Goal: Participate in discussion: Engage in conversation with other users on a specific topic

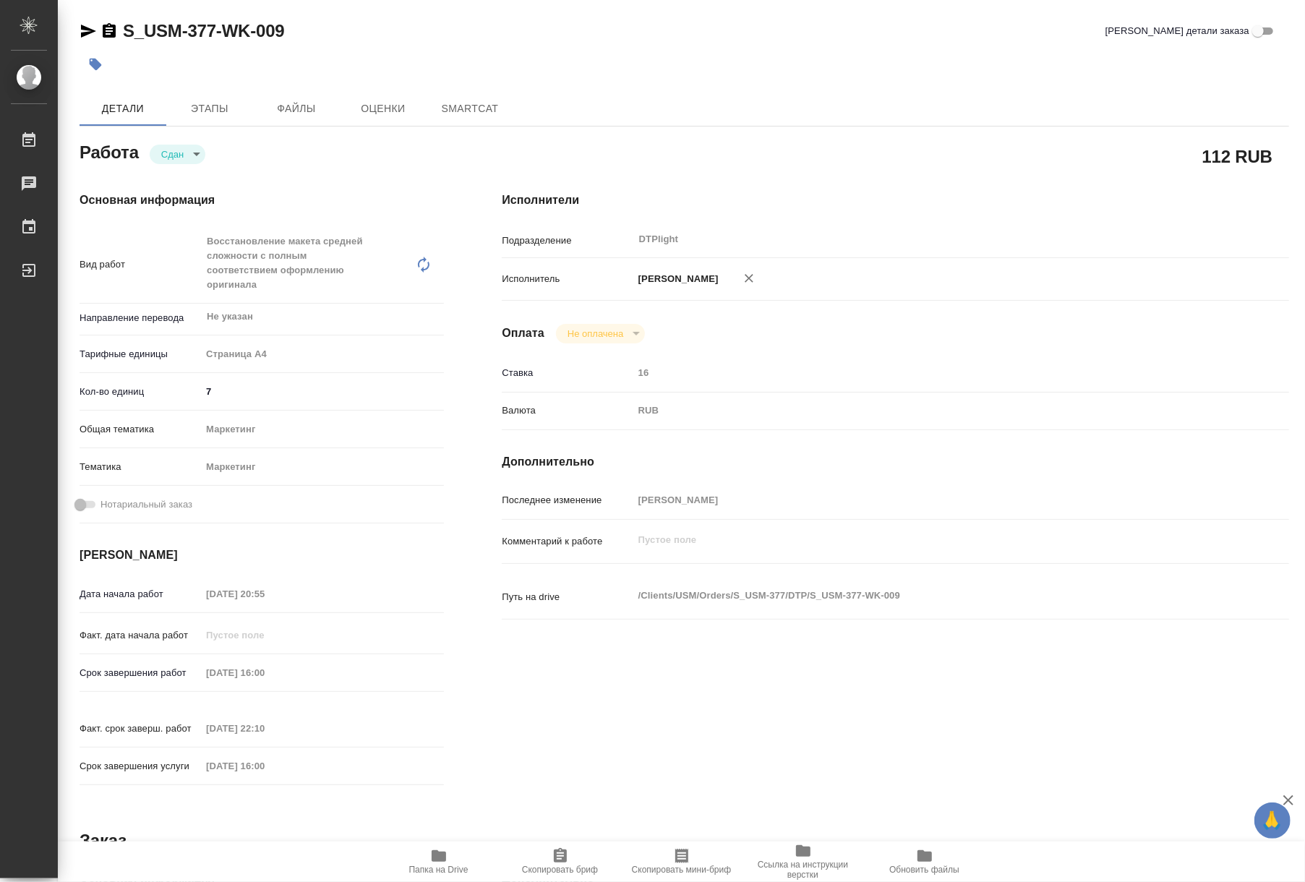
type textarea "x"
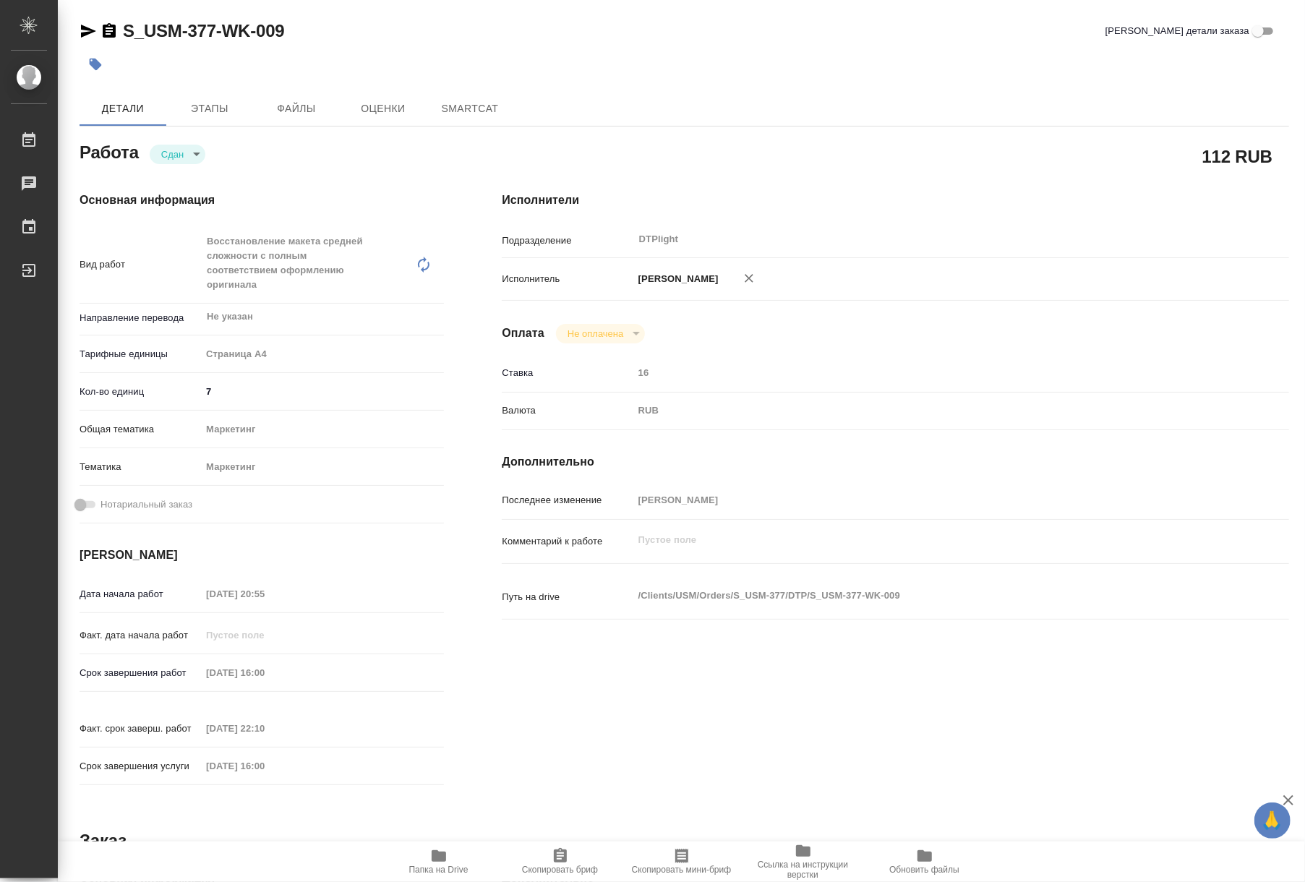
type textarea "x"
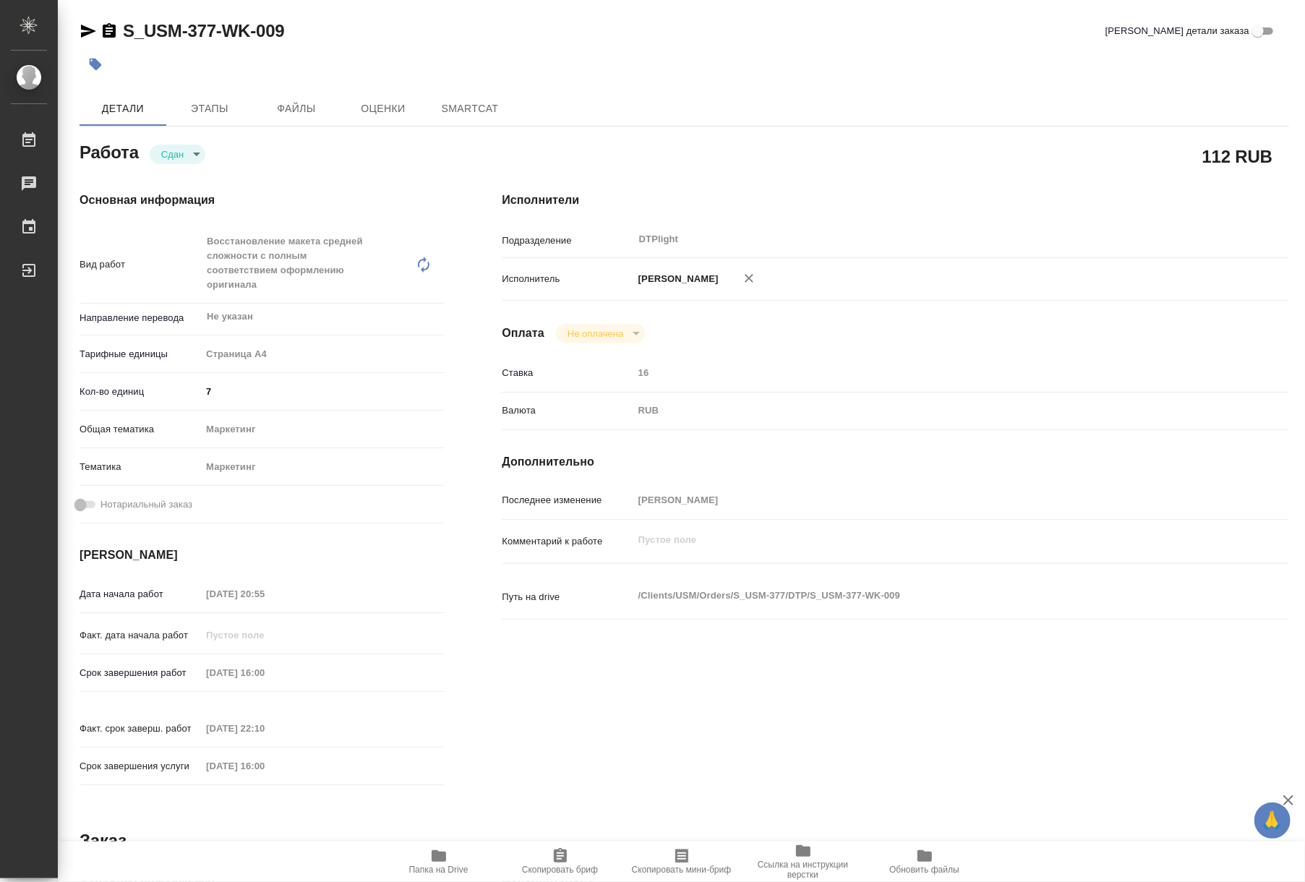
type textarea "x"
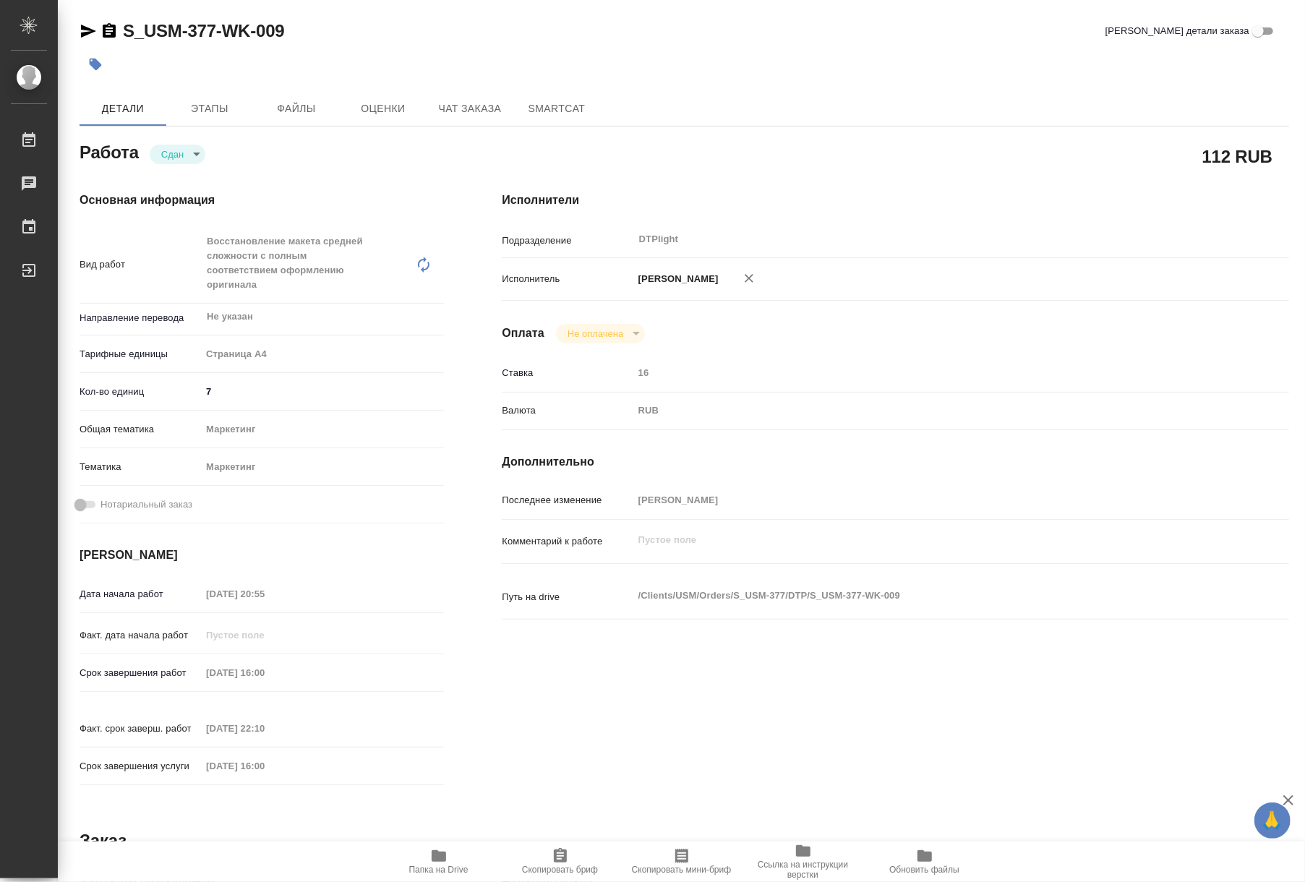
type textarea "x"
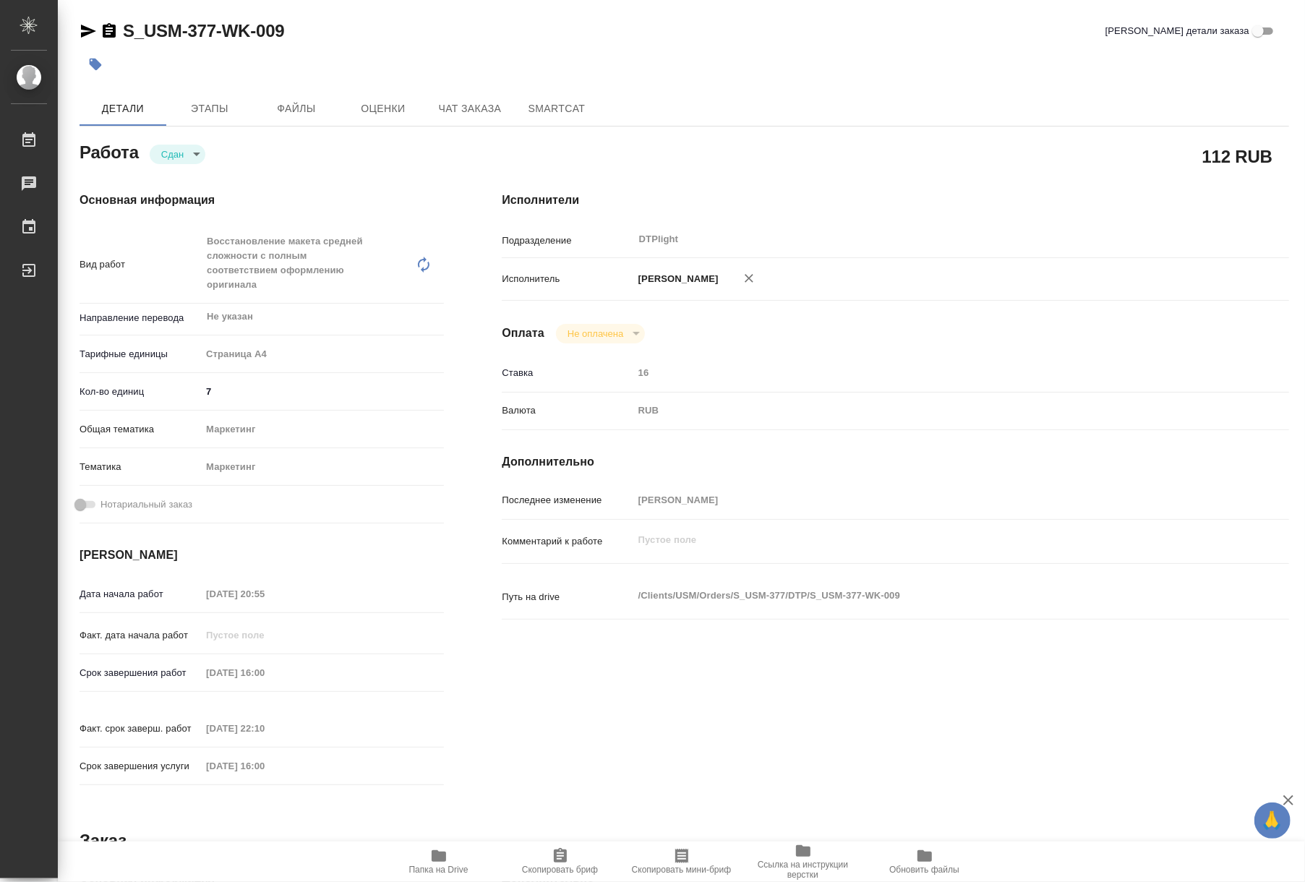
type textarea "x"
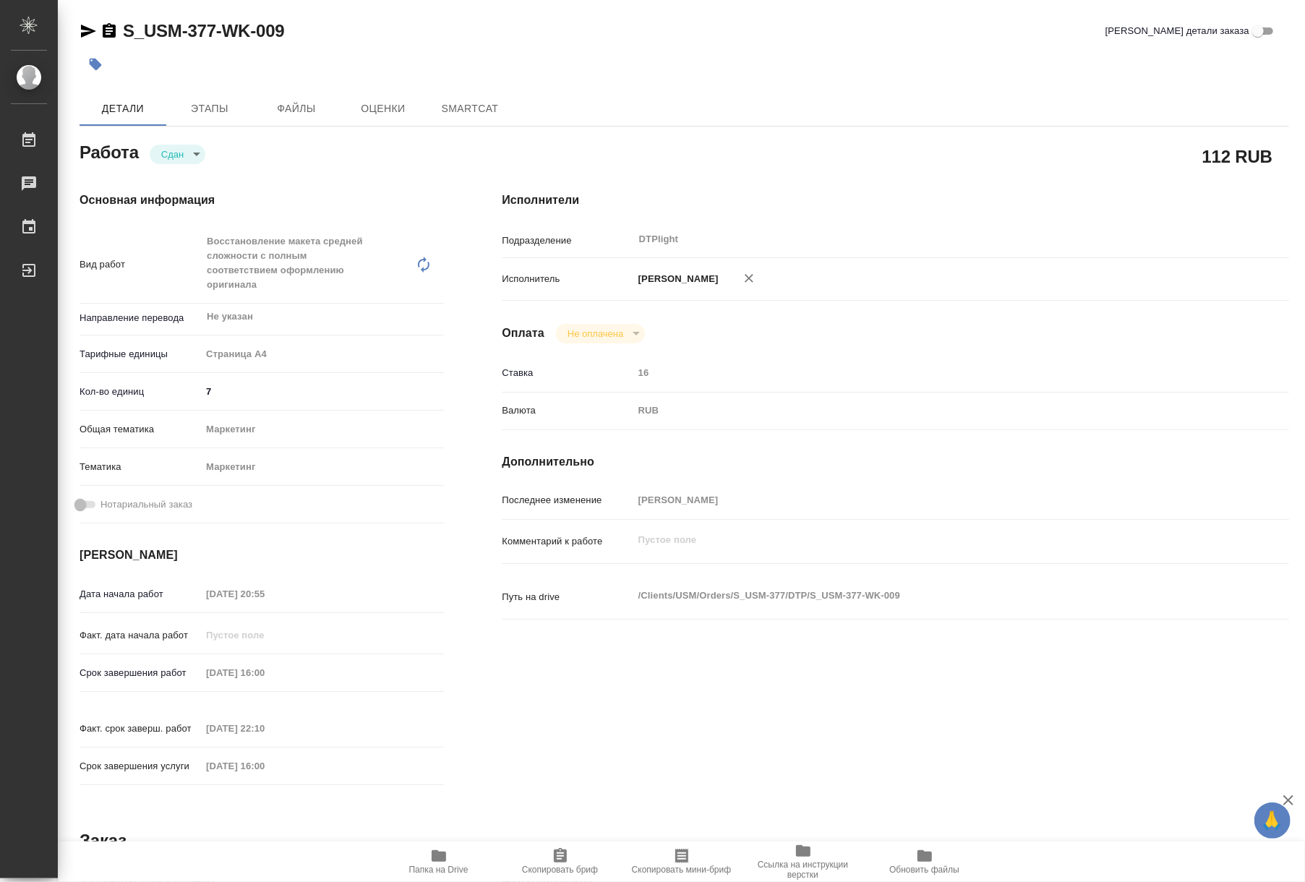
type textarea "x"
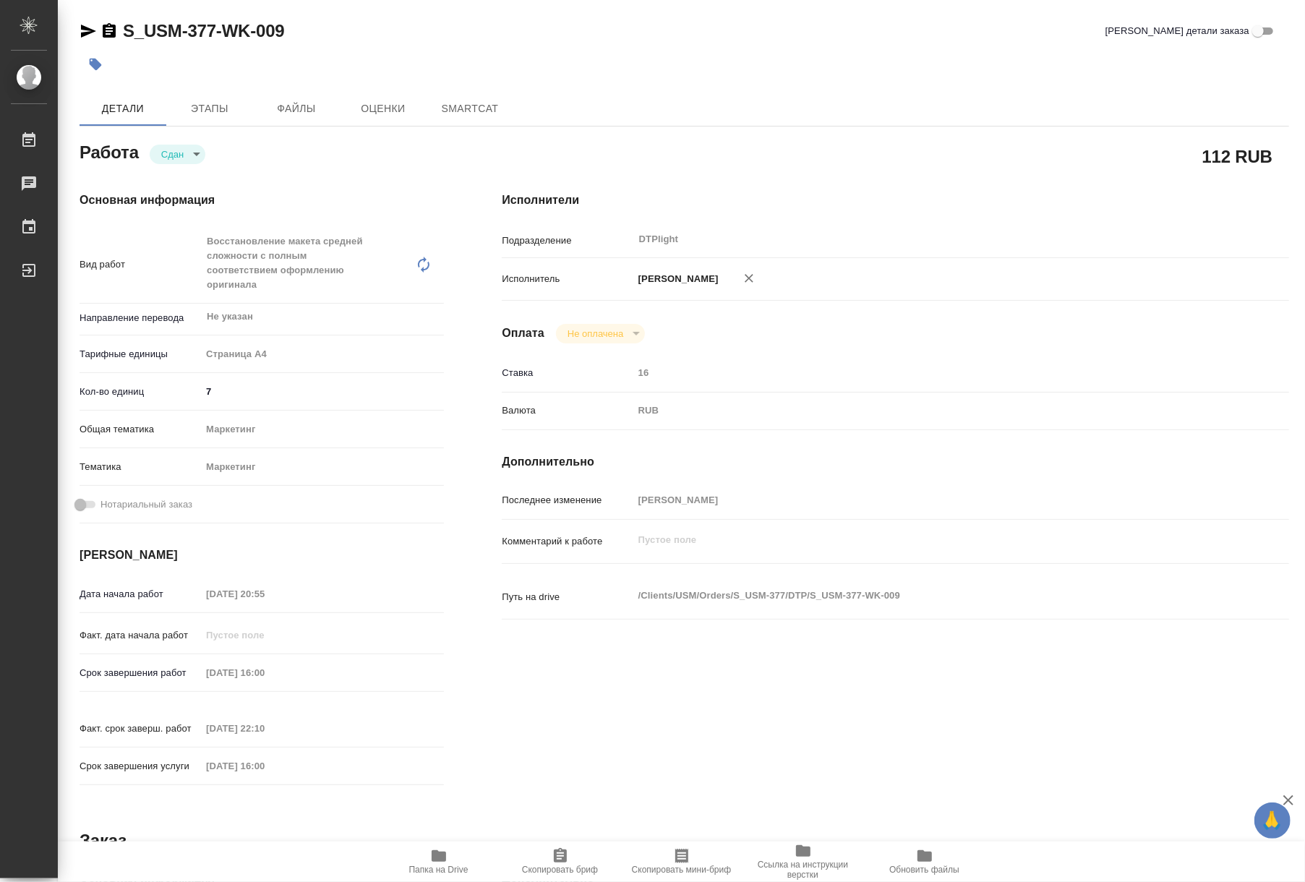
type textarea "x"
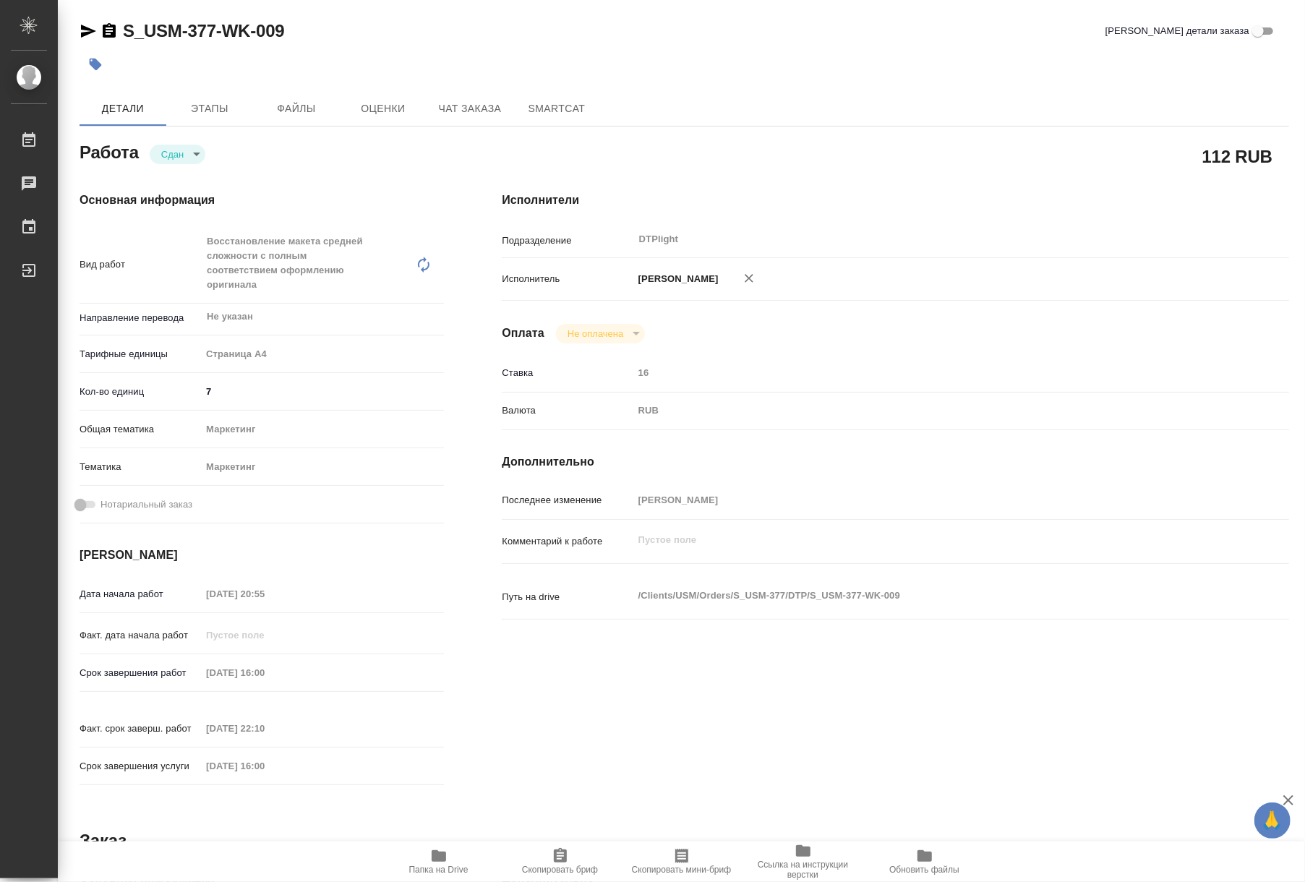
type textarea "x"
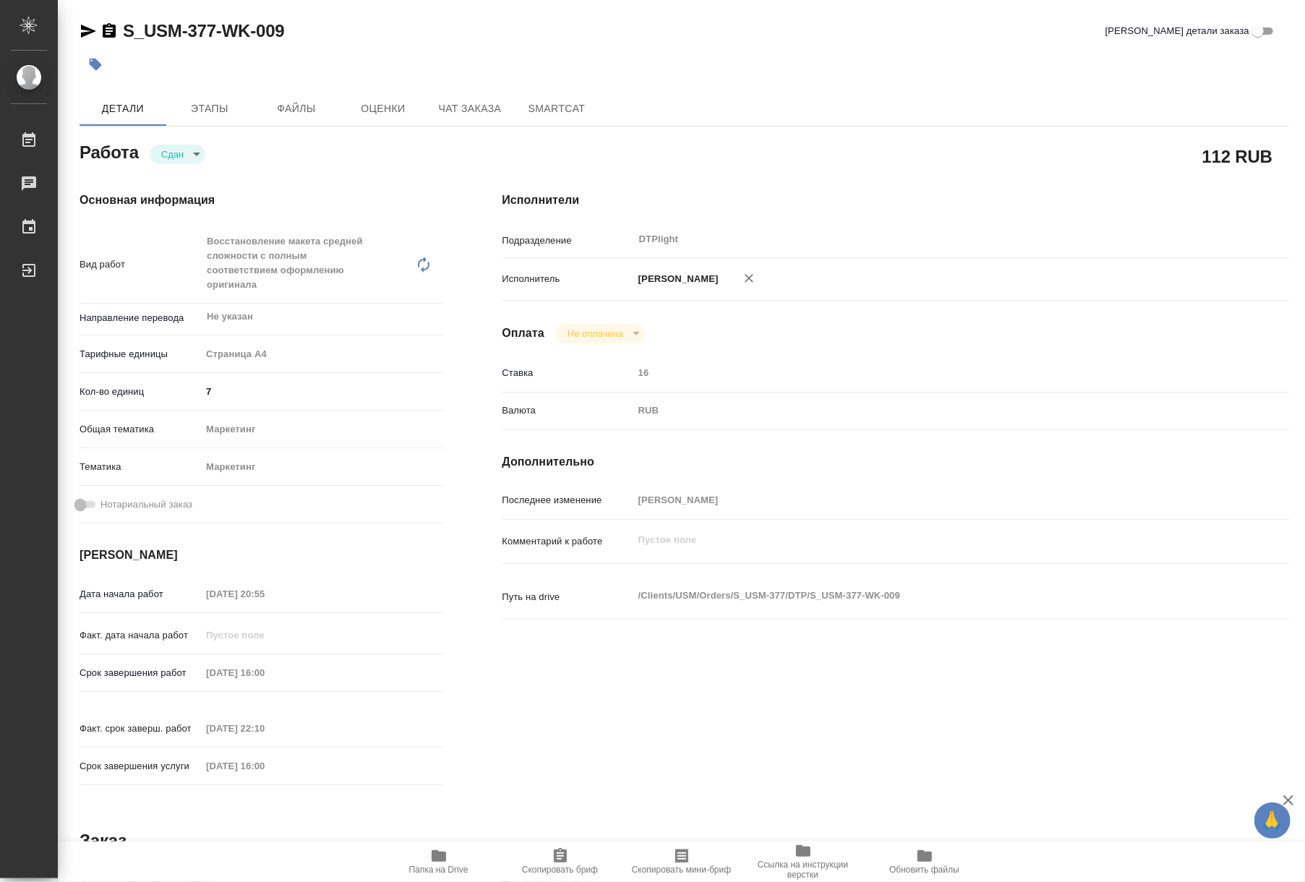
type textarea "x"
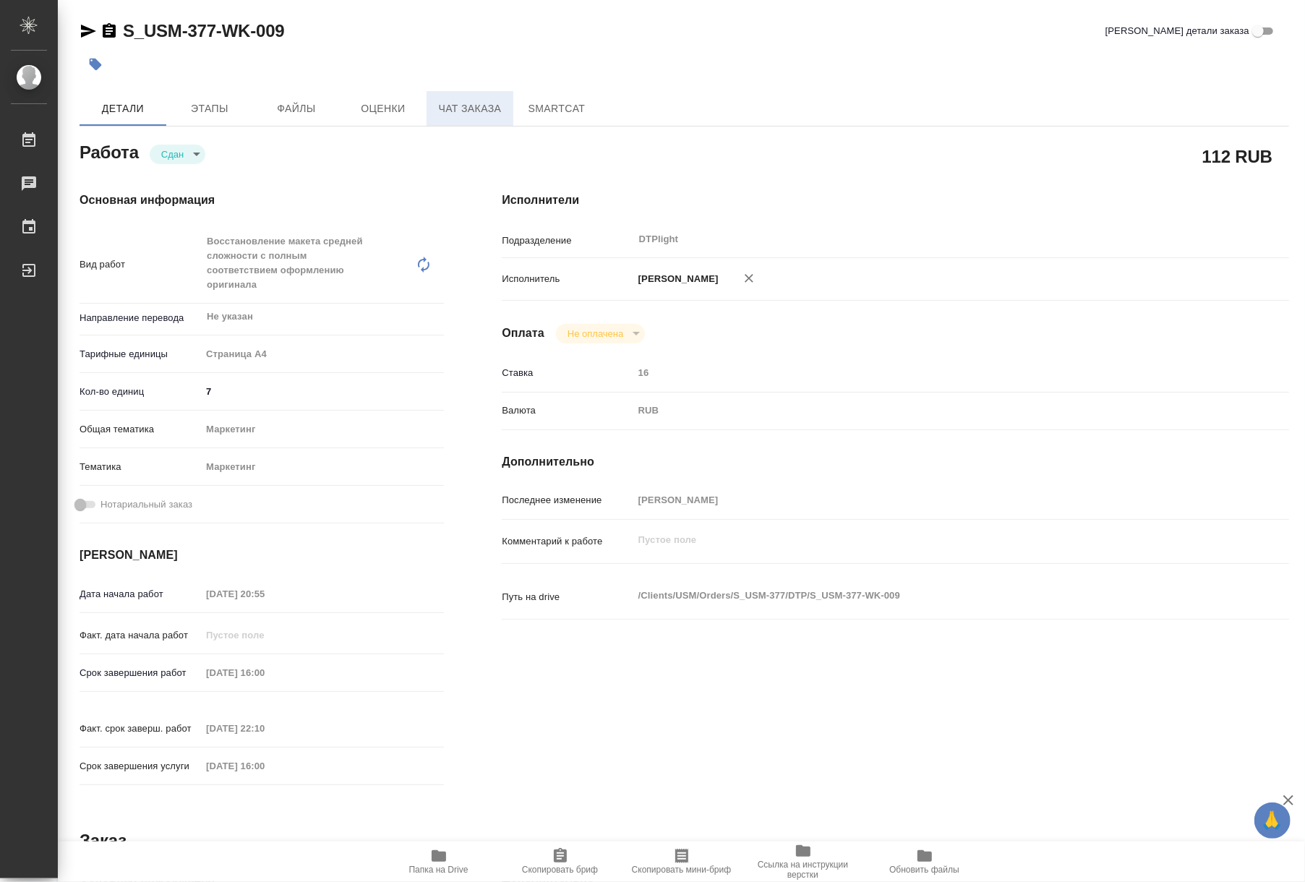
click at [448, 119] on button "Чат заказа" at bounding box center [469, 108] width 87 height 35
type textarea "x"
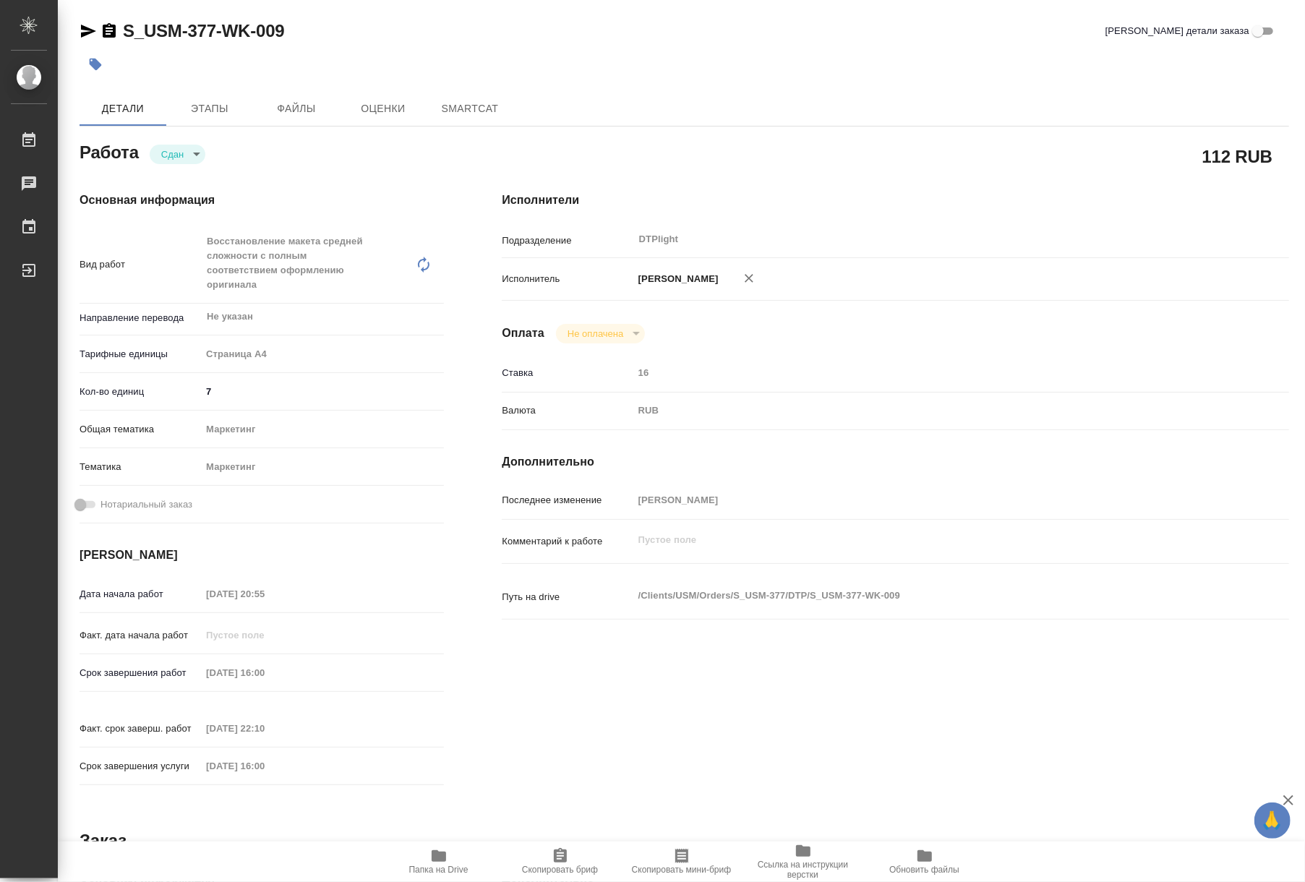
type textarea "x"
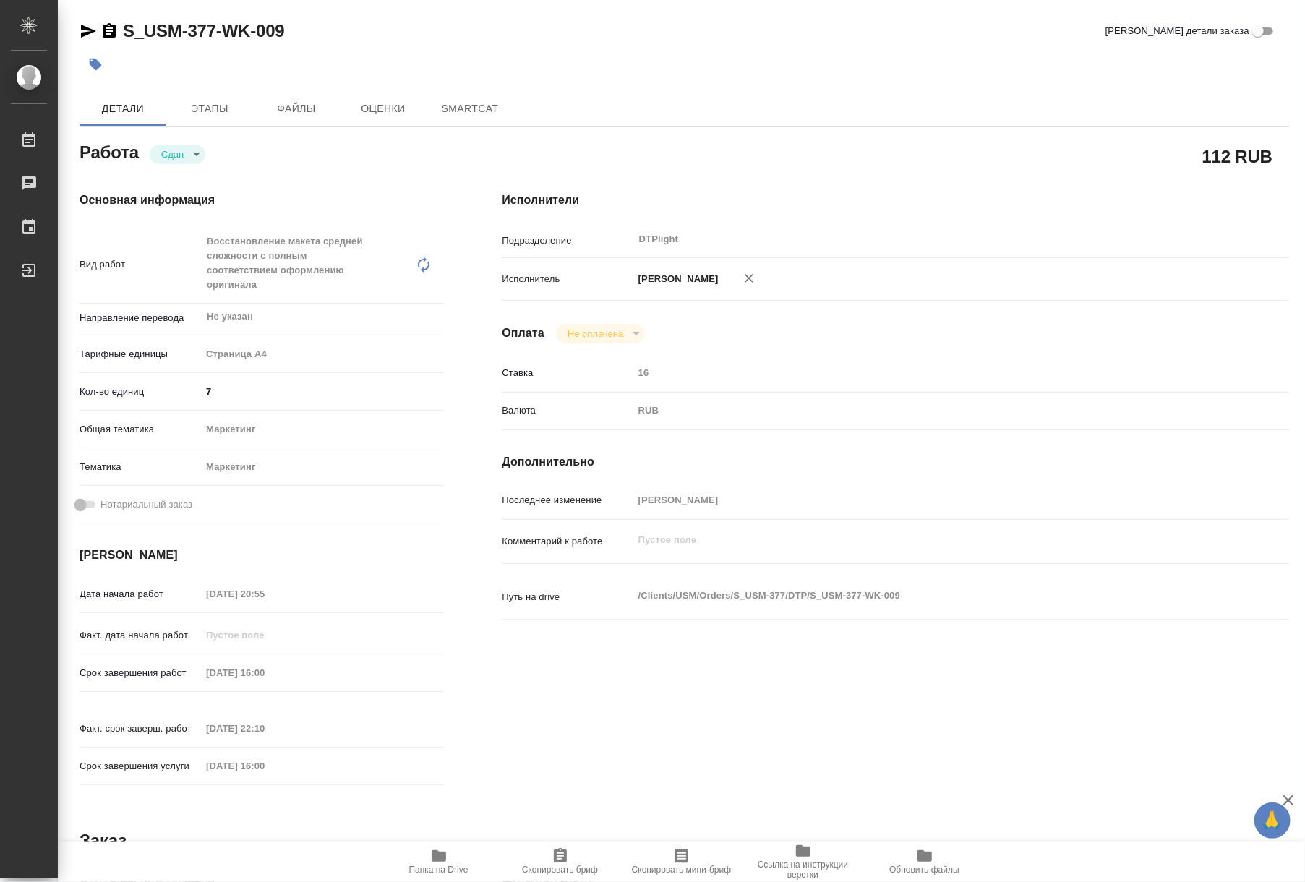
type textarea "x"
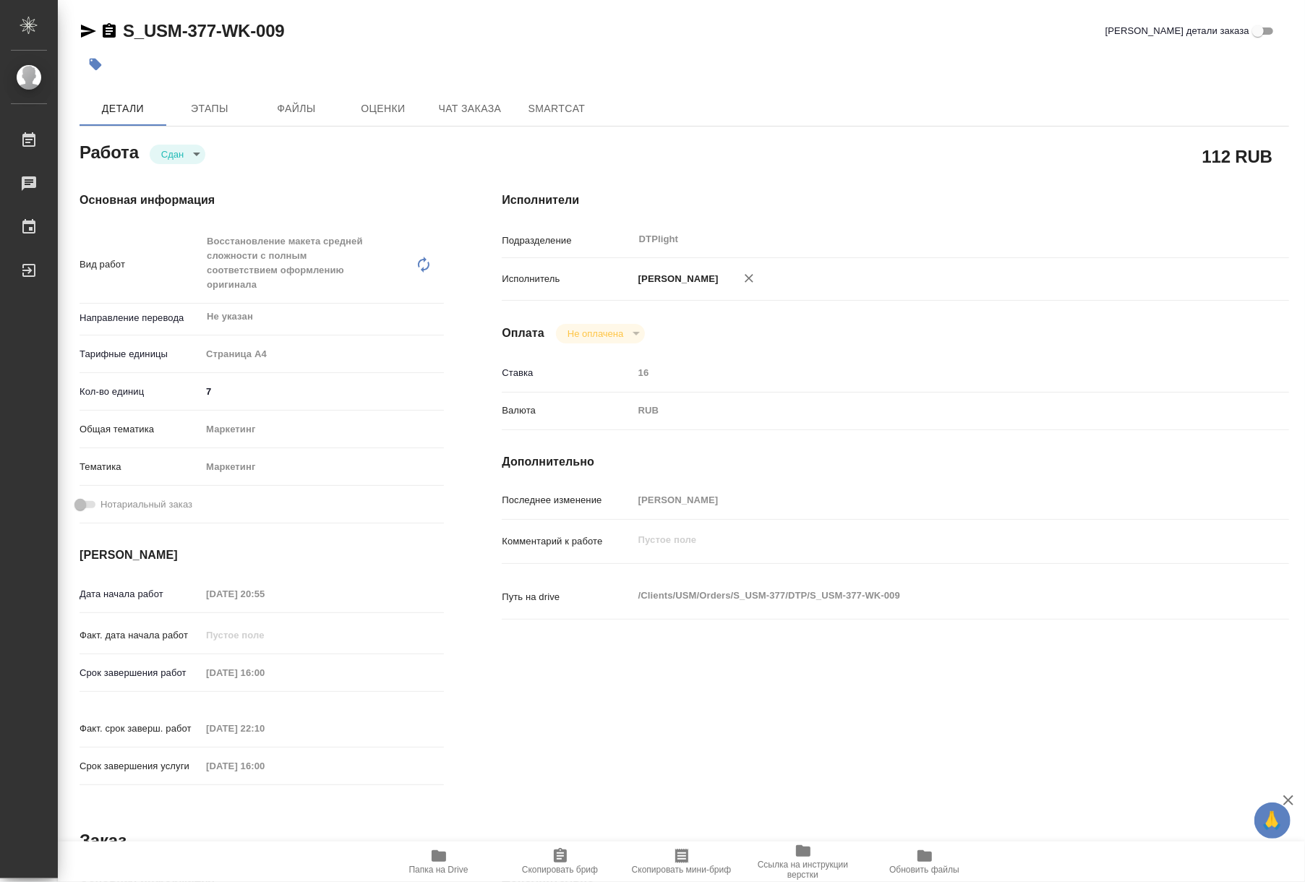
type textarea "x"
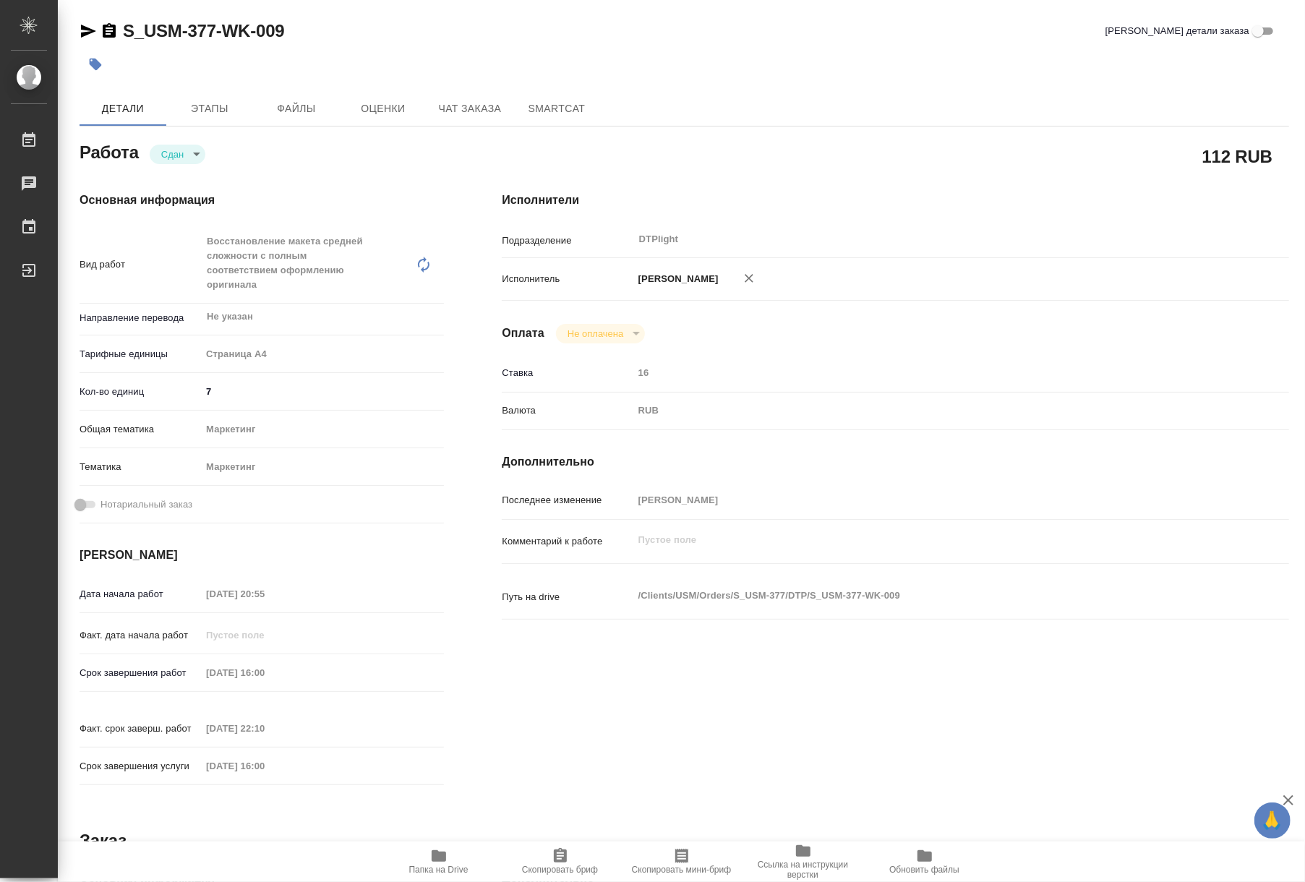
type textarea "x"
